Goal: Information Seeking & Learning: Find specific page/section

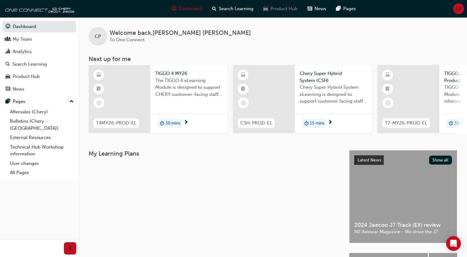
click at [277, 9] on span "Product Hub" at bounding box center [283, 8] width 27 height 7
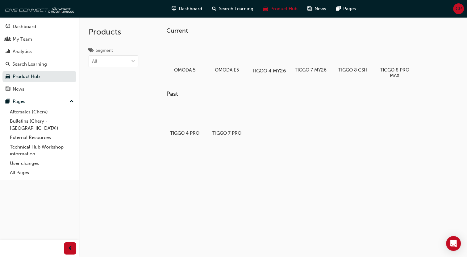
click at [265, 53] on div at bounding box center [268, 53] width 34 height 25
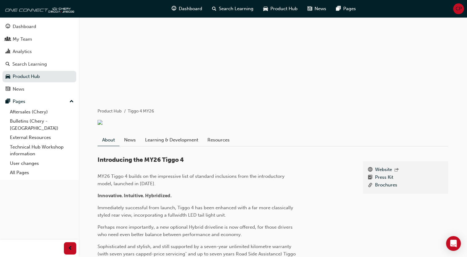
scroll to position [49, 0]
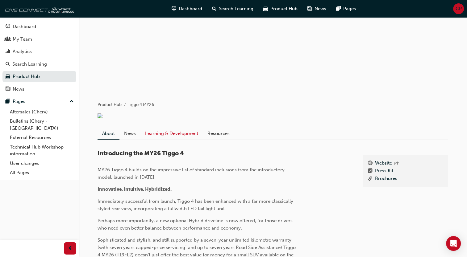
click at [178, 136] on link "Learning & Development" at bounding box center [171, 134] width 62 height 12
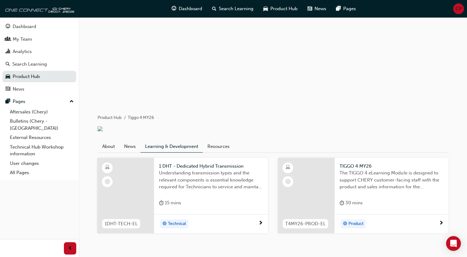
scroll to position [49, 0]
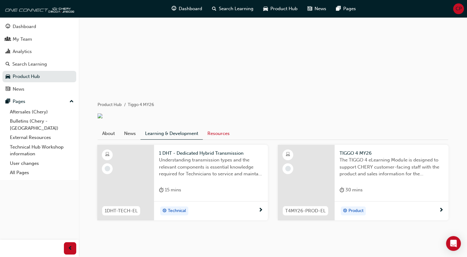
click at [222, 137] on link "Resources" at bounding box center [218, 134] width 31 height 12
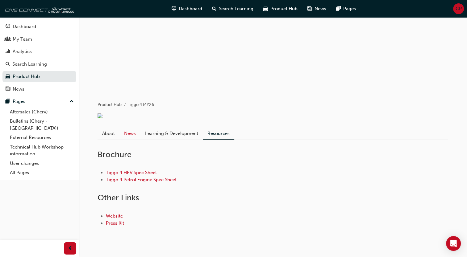
click at [130, 137] on link "News" at bounding box center [129, 134] width 21 height 12
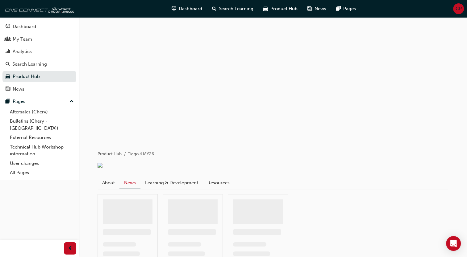
click at [130, 137] on div at bounding box center [273, 78] width 370 height 123
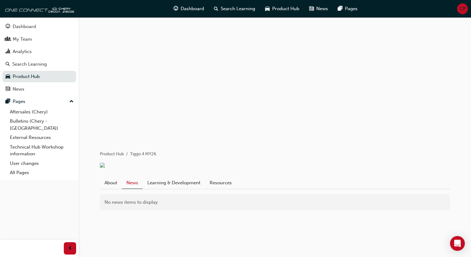
click at [130, 137] on div at bounding box center [275, 78] width 370 height 123
click at [291, 7] on span "Product Hub" at bounding box center [285, 8] width 27 height 7
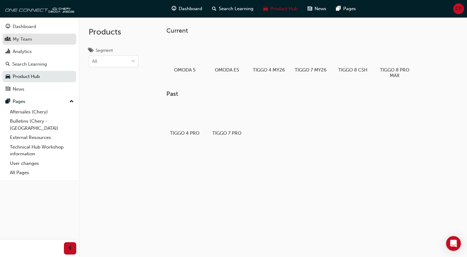
click at [20, 41] on div "My Team" at bounding box center [22, 39] width 19 height 7
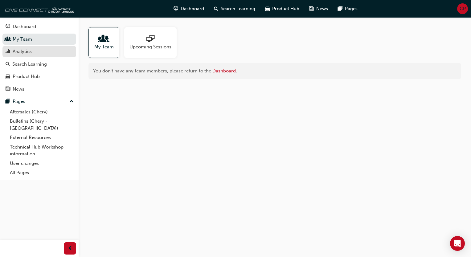
click at [22, 54] on div "Analytics" at bounding box center [22, 51] width 19 height 7
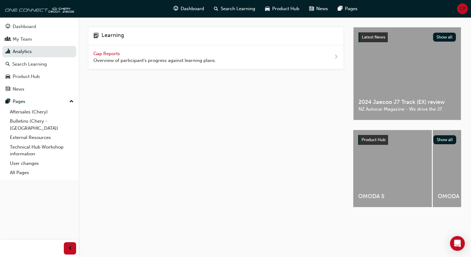
click at [103, 55] on span "Gap Reports" at bounding box center [107, 54] width 28 height 6
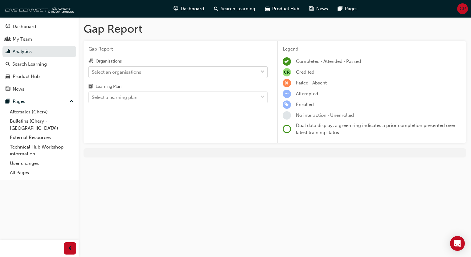
click at [262, 72] on span "down-icon" at bounding box center [263, 72] width 4 height 8
click at [93, 72] on input "Organisations Select an organisations" at bounding box center [92, 71] width 1 height 5
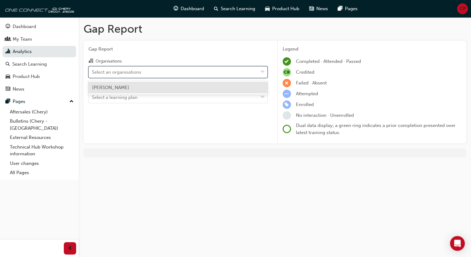
click at [243, 88] on div "Chery Hamilton" at bounding box center [178, 88] width 179 height 12
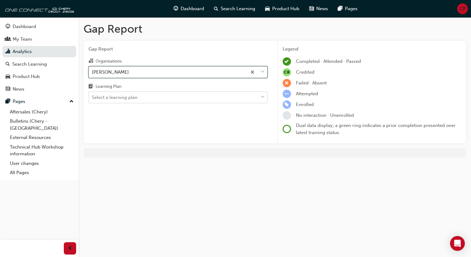
click at [263, 98] on span "down-icon" at bounding box center [263, 97] width 4 height 8
click at [93, 98] on input "Learning Plan Select a learning plan" at bounding box center [92, 97] width 1 height 5
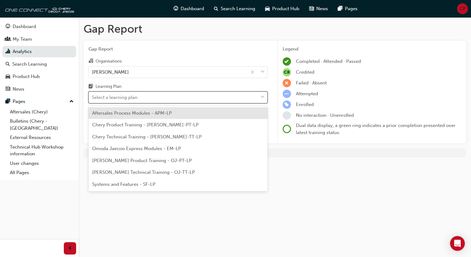
click at [168, 114] on span "Aftersales Process Modules - APM-LP" at bounding box center [132, 113] width 80 height 6
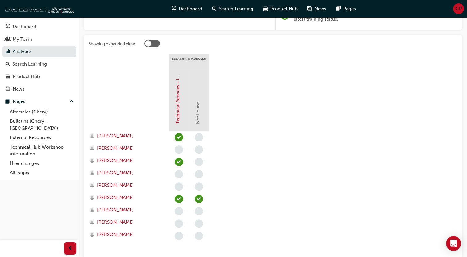
scroll to position [115, 0]
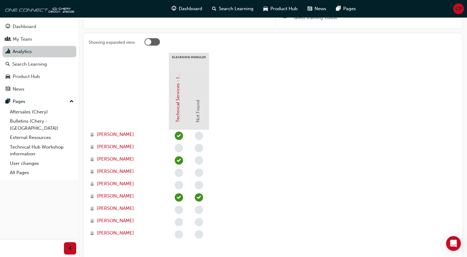
click at [14, 51] on link "Analytics" at bounding box center [39, 51] width 74 height 11
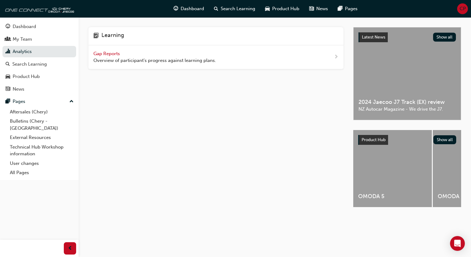
click at [336, 56] on span "next-icon" at bounding box center [336, 57] width 5 height 8
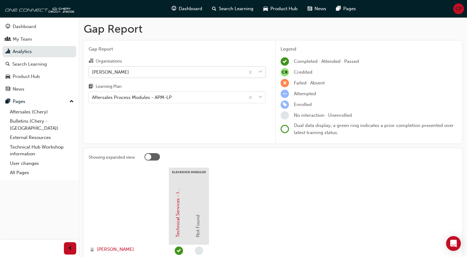
click at [261, 72] on span "down-icon" at bounding box center [260, 72] width 4 height 8
click at [93, 72] on input "Organisations Chery Hamilton" at bounding box center [92, 71] width 1 height 5
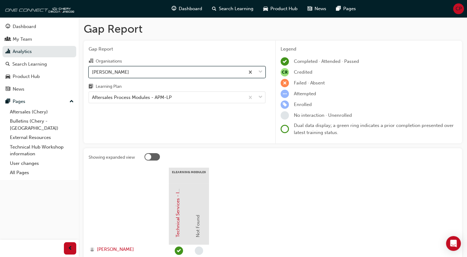
click at [261, 72] on span "down-icon" at bounding box center [260, 72] width 4 height 8
click at [93, 72] on input "Organisations 0 results available. Select is focused ,type to refine list, pres…" at bounding box center [92, 71] width 1 height 5
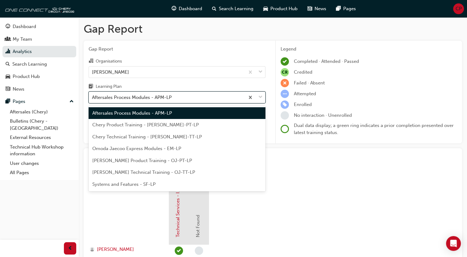
click at [261, 94] on span "down-icon" at bounding box center [260, 97] width 4 height 8
click at [93, 95] on input "Learning Plan option Aftersales Process Modules - APM-LP focused, 1 of 7. 7 res…" at bounding box center [92, 97] width 1 height 5
click at [184, 126] on div "Chery Product Training - CHAU-PT-LP" at bounding box center [177, 125] width 177 height 12
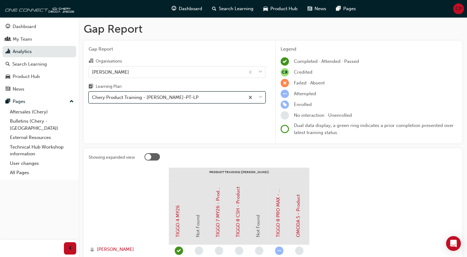
click at [259, 99] on span "down-icon" at bounding box center [260, 97] width 4 height 8
click at [93, 99] on input "Learning Plan option Chery Product Training - CHAU-PT-LP, selected. 0 results a…" at bounding box center [92, 97] width 1 height 5
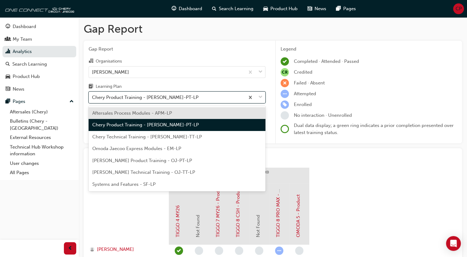
click at [141, 183] on span "Systems and Features - SF-LP" at bounding box center [123, 185] width 63 height 6
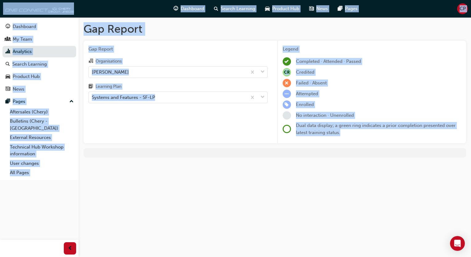
click at [141, 183] on div "Gap Report Gap Report Organisations Chery Hamilton Learning Plan Systems and Fe…" at bounding box center [235, 128] width 471 height 257
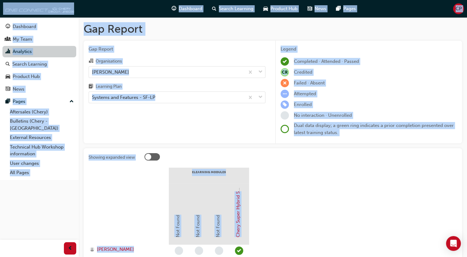
click at [37, 51] on link "Analytics" at bounding box center [39, 51] width 74 height 11
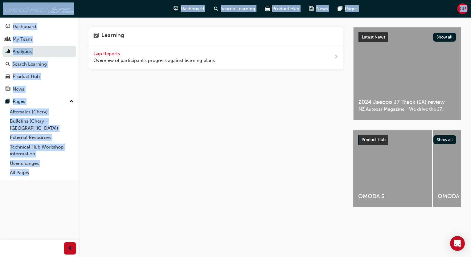
click at [175, 133] on div "Learning Gap Reports Overview of participant's progress against learning plans." at bounding box center [221, 122] width 265 height 191
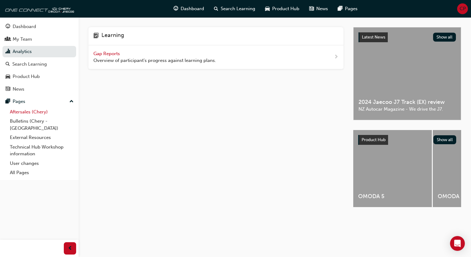
click at [19, 113] on link "Aftersales (Chery)" at bounding box center [41, 112] width 69 height 10
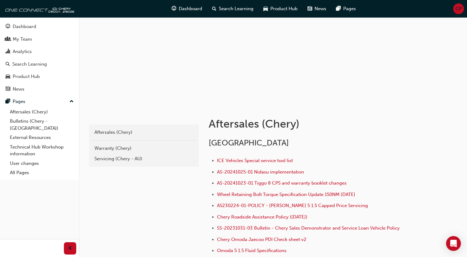
scroll to position [33, 0]
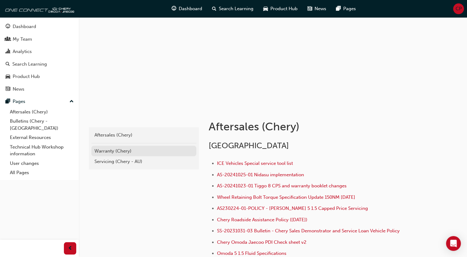
click at [121, 151] on div "Warranty (Chery)" at bounding box center [143, 151] width 99 height 7
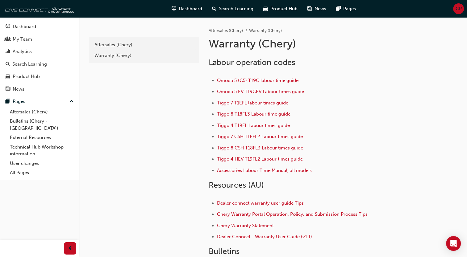
click at [275, 105] on span "Tiggo 7 T1EFL labour times guide" at bounding box center [252, 103] width 71 height 6
click at [100, 45] on div "Aftersales (Chery)" at bounding box center [143, 44] width 99 height 7
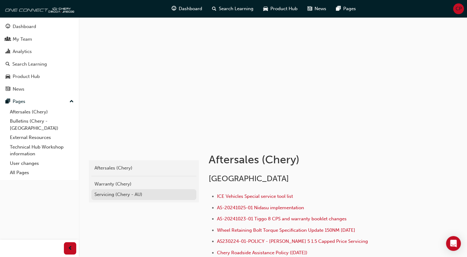
click at [126, 198] on link "Servicing (Chery - AU)" at bounding box center [143, 194] width 105 height 11
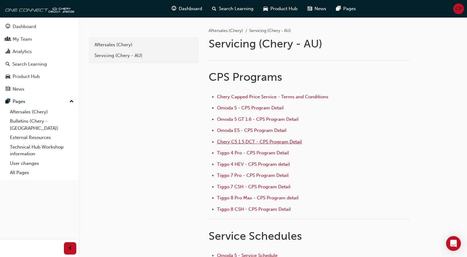
click at [281, 140] on span "Chery C5 1.5 DCT - CPS Program Detail" at bounding box center [259, 142] width 85 height 6
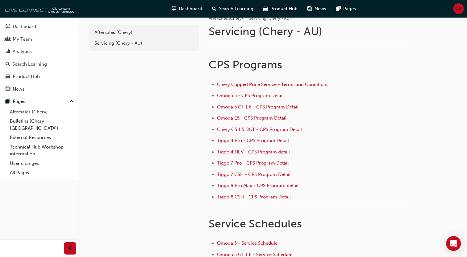
scroll to position [33, 0]
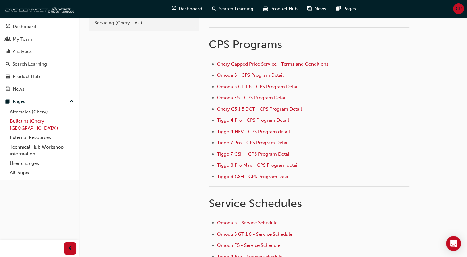
click at [23, 123] on link "Bulletins (Chery - [GEOGRAPHIC_DATA])" at bounding box center [41, 125] width 69 height 16
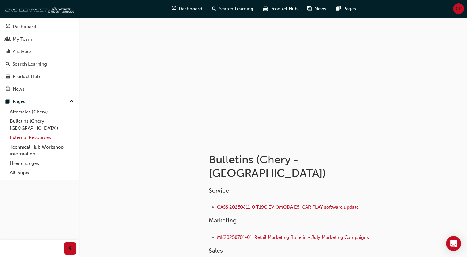
click at [19, 133] on link "External Resources" at bounding box center [41, 138] width 69 height 10
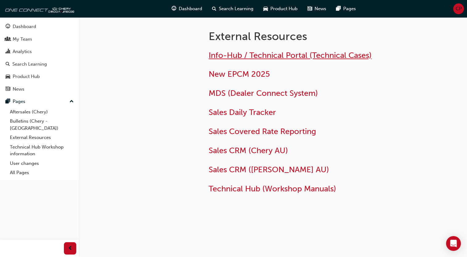
click at [229, 55] on span "Info-Hub / Technical Portal (Technical Cases)" at bounding box center [289, 56] width 163 height 10
click at [22, 142] on link "Technical Hub Workshop information" at bounding box center [41, 150] width 69 height 16
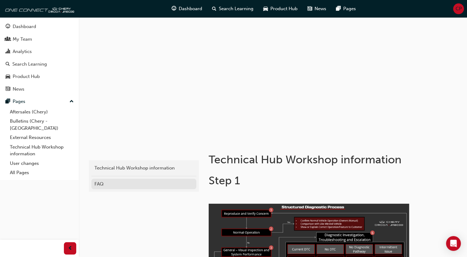
click at [95, 181] on div "FAQ" at bounding box center [143, 184] width 99 height 7
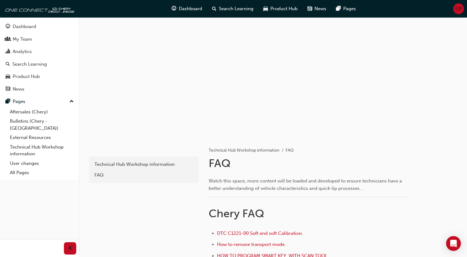
scroll to position [2, 0]
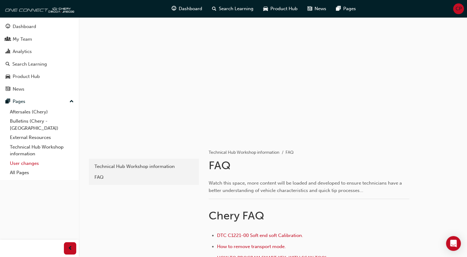
click at [29, 159] on link "User changes" at bounding box center [41, 164] width 69 height 10
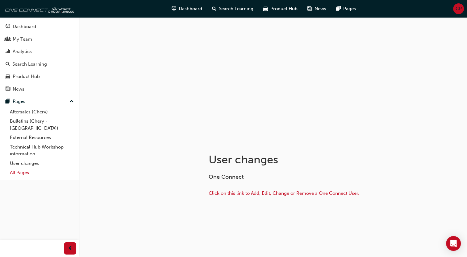
click at [16, 168] on link "All Pages" at bounding box center [41, 173] width 69 height 10
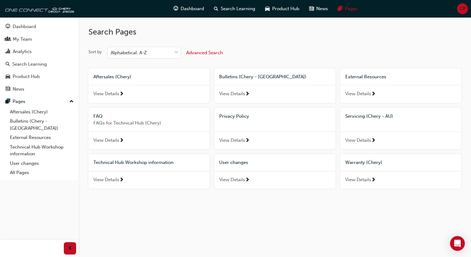
click at [361, 91] on span "View Details" at bounding box center [358, 93] width 26 height 7
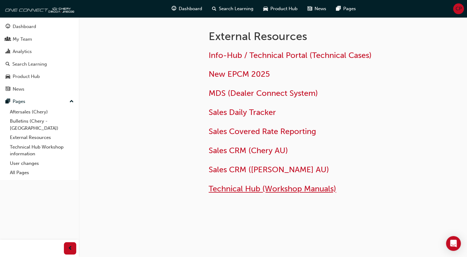
click at [251, 186] on span "Technical Hub (Workshop Manuals)" at bounding box center [271, 189] width 127 height 10
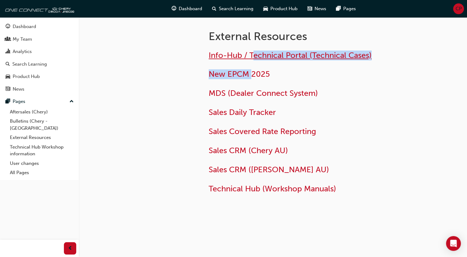
drag, startPoint x: 253, startPoint y: 63, endPoint x: 253, endPoint y: 55, distance: 8.3
click at [253, 55] on div "Info-Hub / Technical Portal (Technical Cases) New EPCM 2025 MDS (Dealer Connect…" at bounding box center [308, 122] width 200 height 143
click at [253, 55] on span "Info-Hub / Technical Portal (Technical Cases)" at bounding box center [289, 56] width 163 height 10
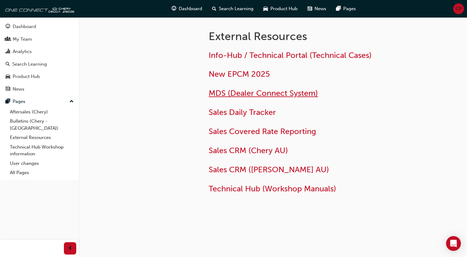
click at [253, 94] on span "MDS (Dealer Connect System)" at bounding box center [262, 94] width 109 height 10
click at [280, 94] on span "MDS (Dealer Connect System)" at bounding box center [262, 94] width 109 height 10
